Goal: Transaction & Acquisition: Obtain resource

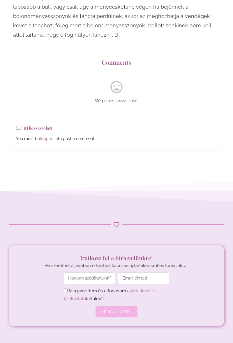
scroll to position [4717, 0]
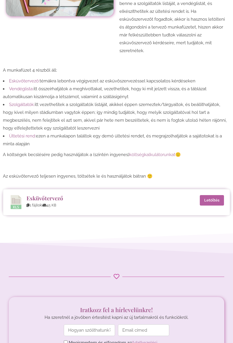
scroll to position [221, 0]
click at [31, 80] on span "Esküvőtervező:" at bounding box center [24, 80] width 31 height 5
click at [24, 80] on span "Esküvőtervező:" at bounding box center [24, 80] width 31 height 5
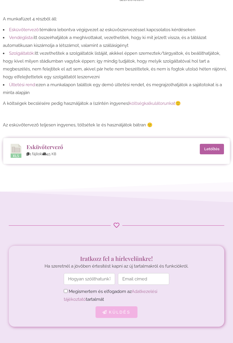
scroll to position [272, 0]
click at [48, 147] on link "Esküvőtervező" at bounding box center [44, 147] width 37 height 7
click at [211, 151] on link "Letöltés" at bounding box center [212, 149] width 24 height 10
